Goal: Task Accomplishment & Management: Use online tool/utility

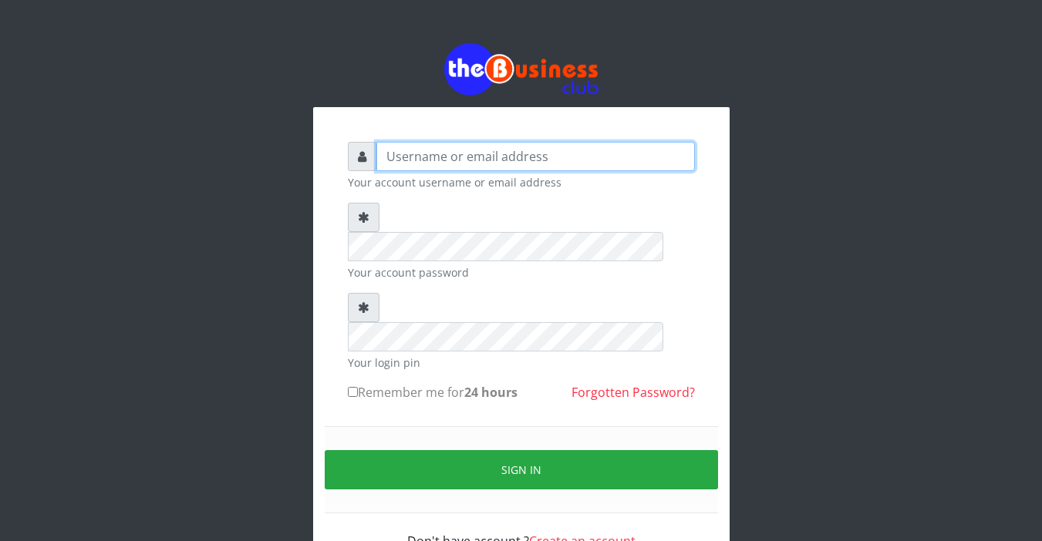
type input "Sarahadesode"
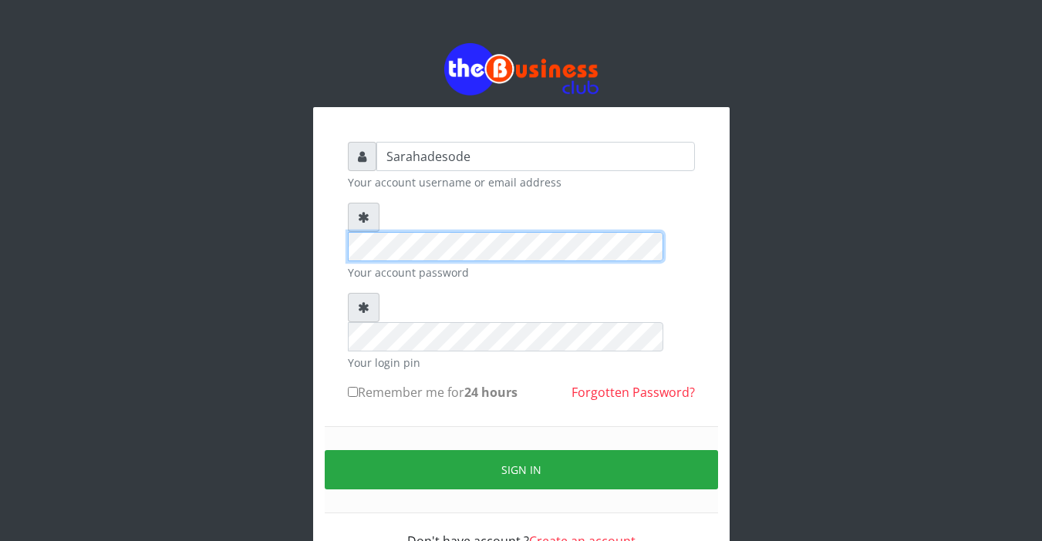
click at [281, 284] on div "Sarahadesode Your account username or email address Your account password Your …" at bounding box center [521, 310] width 879 height 621
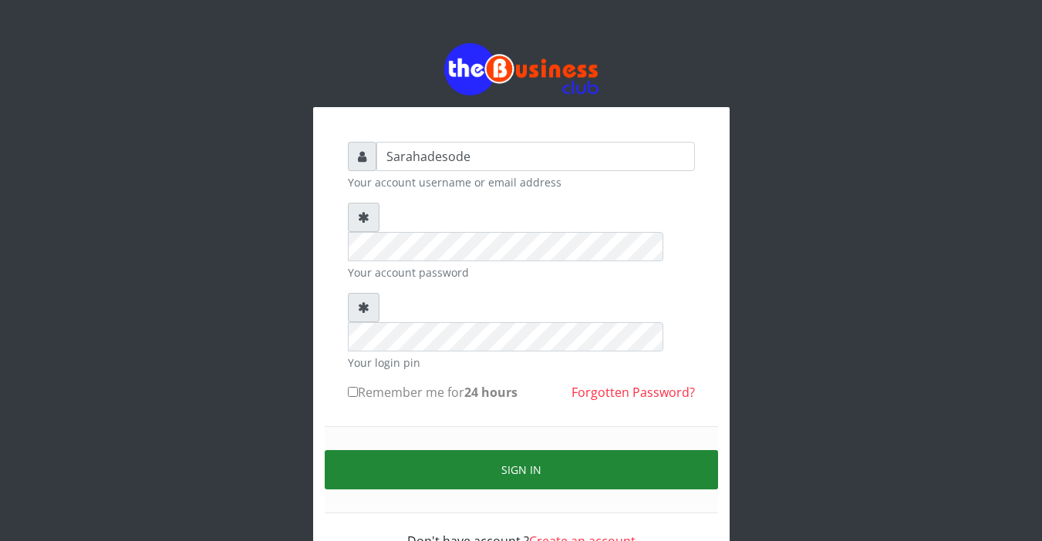
click at [521, 450] on button "Sign in" at bounding box center [521, 469] width 393 height 39
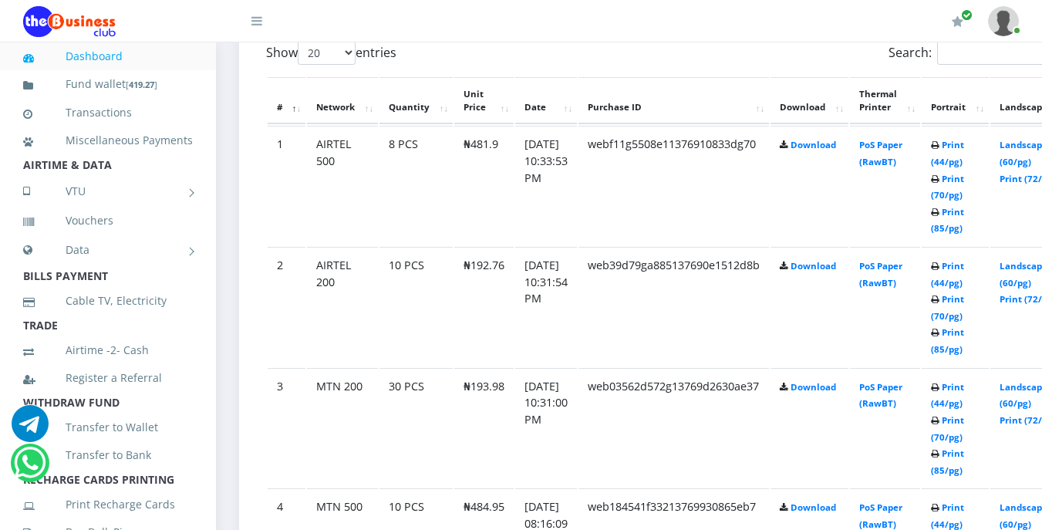
scroll to position [864, 0]
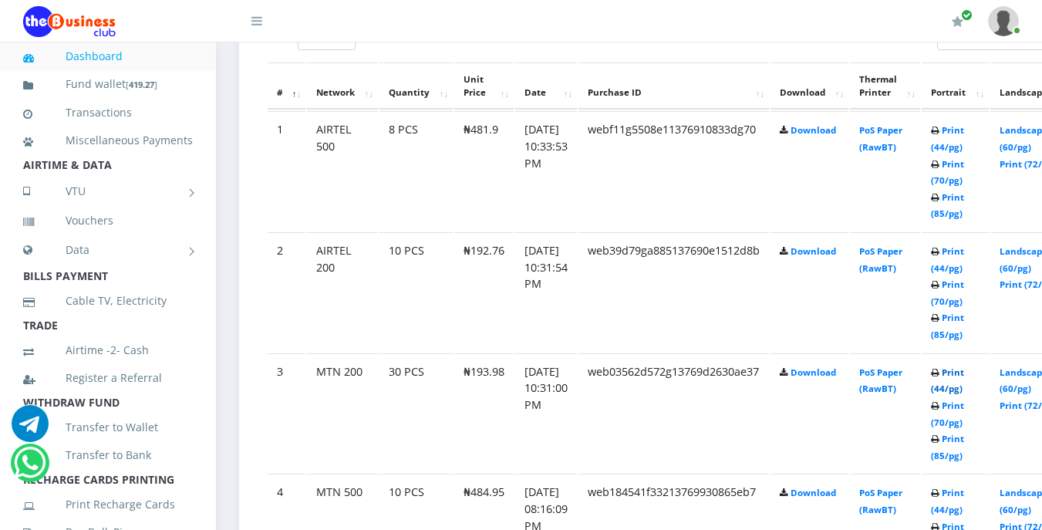
click at [964, 376] on link "Print (44/pg)" at bounding box center [947, 380] width 33 height 29
click at [964, 253] on link "Print (44/pg)" at bounding box center [947, 258] width 33 height 29
click at [964, 133] on link "Print (44/pg)" at bounding box center [947, 137] width 33 height 29
